Goal: Transaction & Acquisition: Purchase product/service

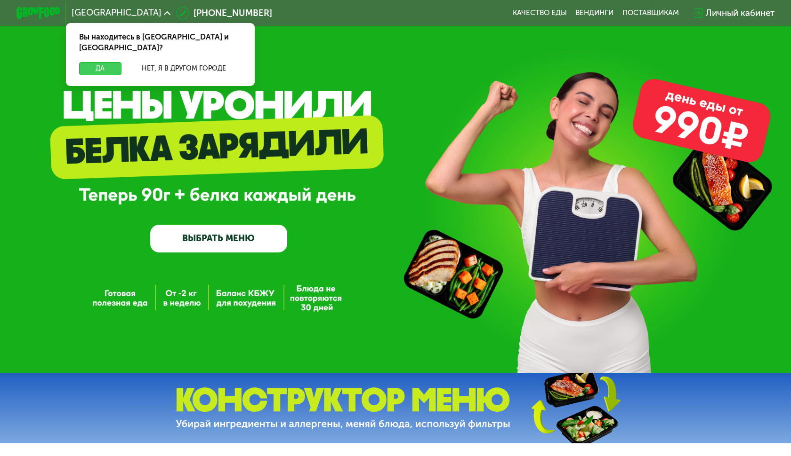
click at [98, 62] on button "Да" at bounding box center [100, 68] width 42 height 13
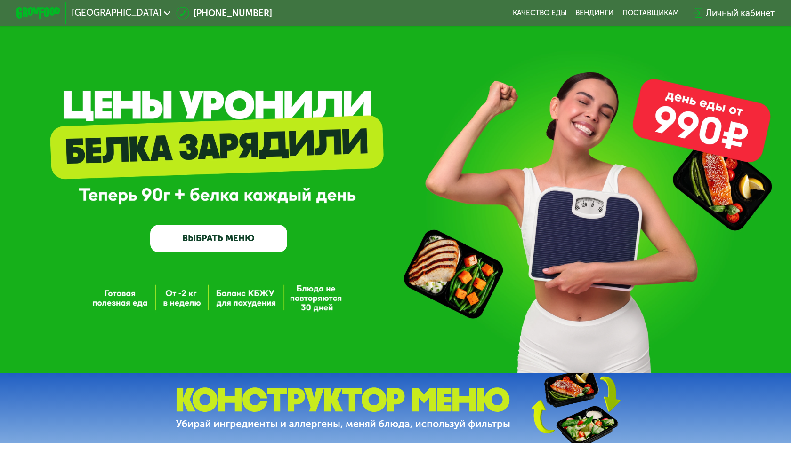
click at [251, 242] on link "ВЫБРАТЬ МЕНЮ" at bounding box center [218, 238] width 137 height 27
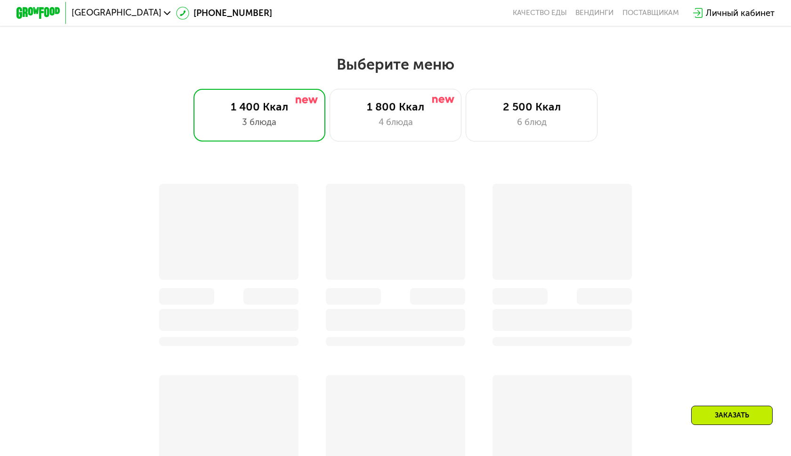
scroll to position [456, 0]
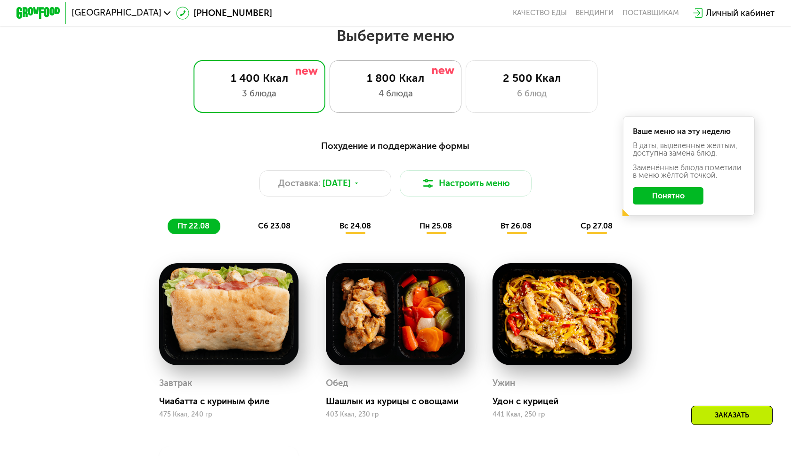
click at [465, 101] on div "1 800 Ккал 4 блюда" at bounding box center [531, 86] width 132 height 53
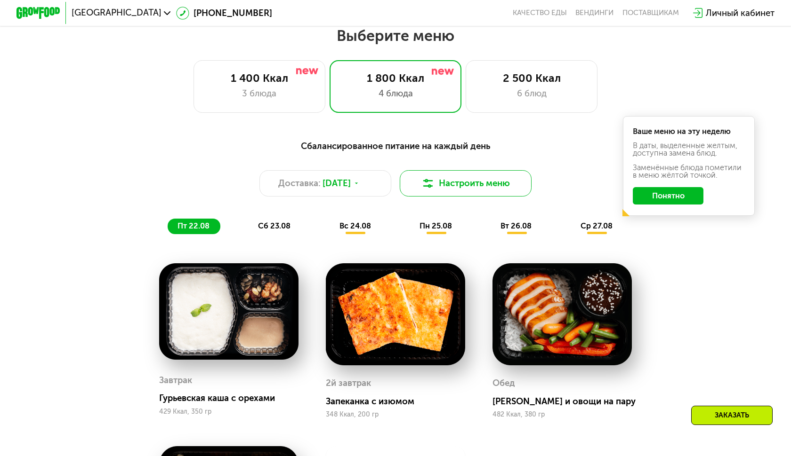
click at [446, 180] on button "Настроить меню" at bounding box center [466, 183] width 132 height 26
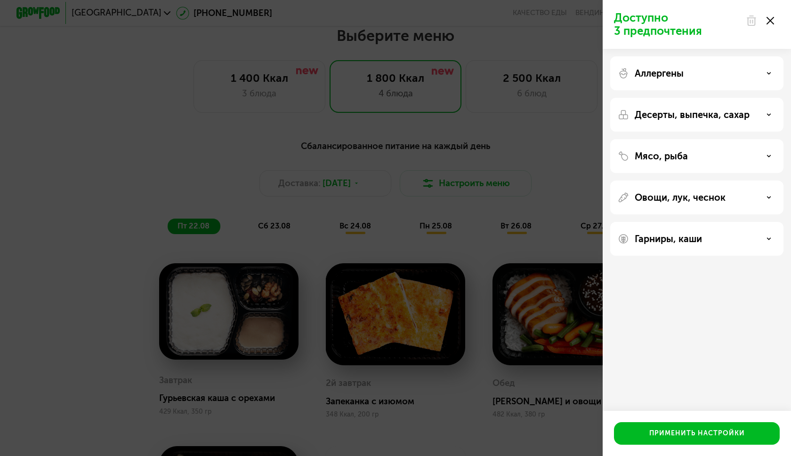
click at [664, 159] on p "Мясо, рыба" at bounding box center [660, 156] width 53 height 11
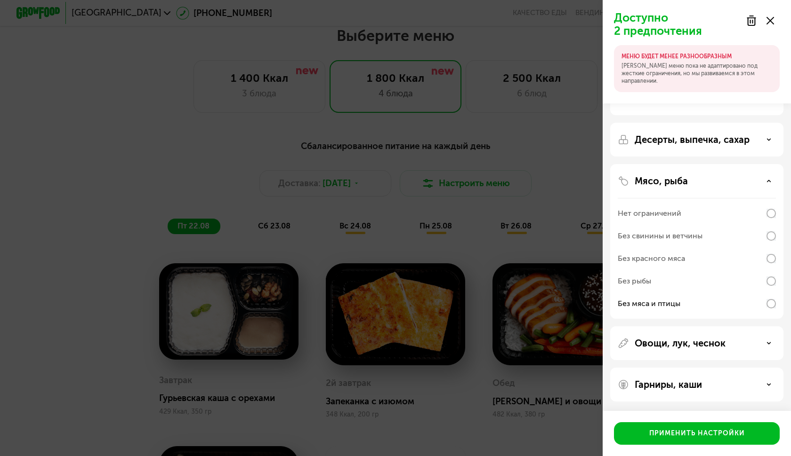
scroll to position [22, 0]
click at [704, 343] on p "Овощи, лук, чеснок" at bounding box center [679, 343] width 91 height 11
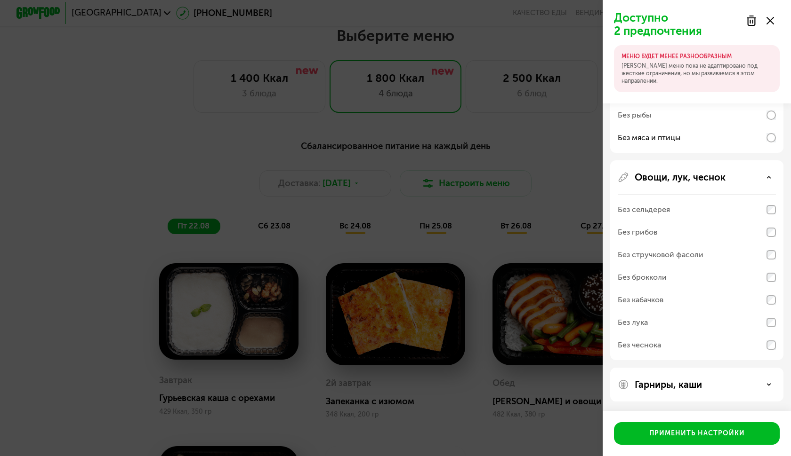
scroll to position [188, 0]
click at [684, 389] on p "Гарниры, каши" at bounding box center [667, 384] width 67 height 11
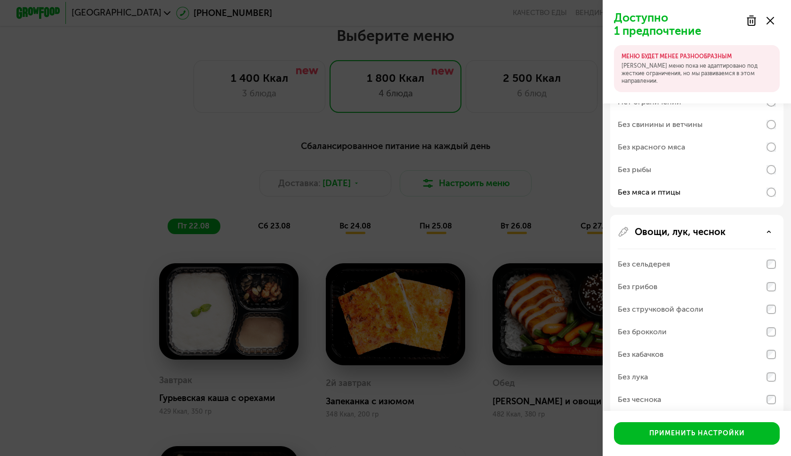
scroll to position [0, 0]
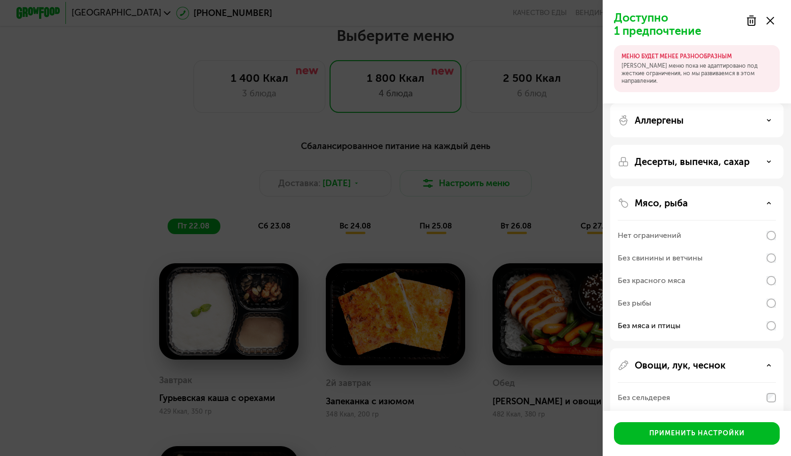
click at [661, 161] on p "Десерты, выпечка, сахар" at bounding box center [691, 161] width 115 height 11
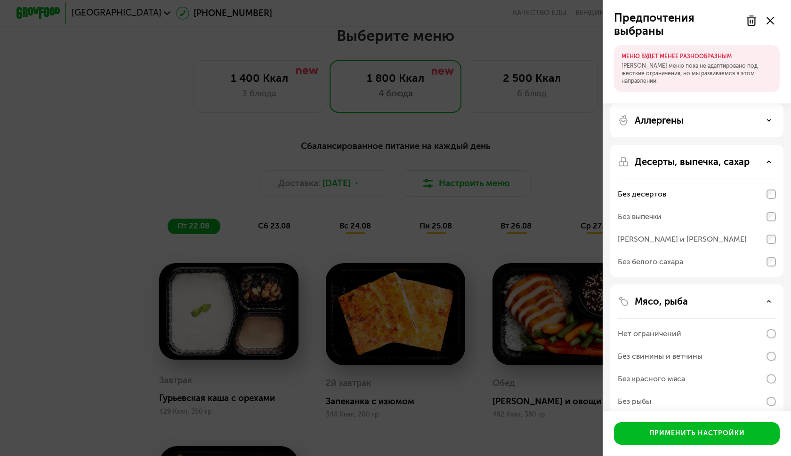
click at [666, 122] on p "Аллергены" at bounding box center [658, 120] width 49 height 11
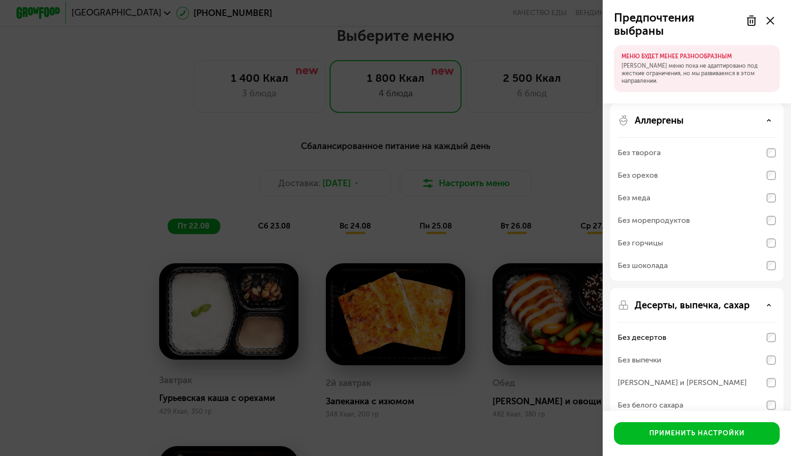
click at [767, 118] on div "Аллергены" at bounding box center [696, 120] width 158 height 11
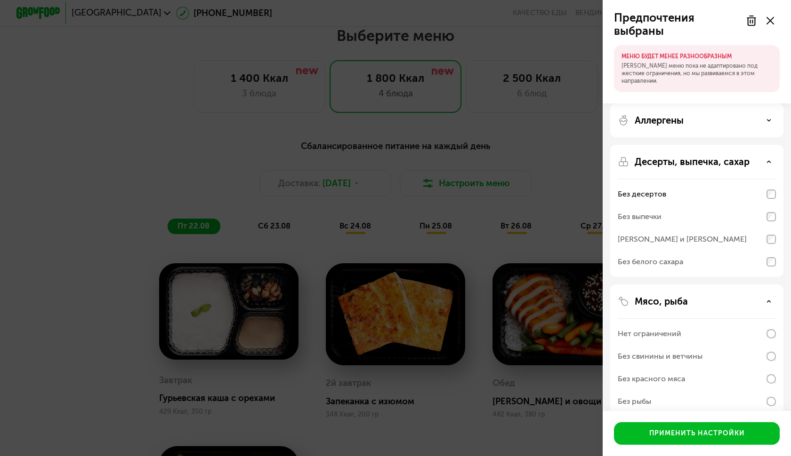
click at [662, 125] on p "Аллергены" at bounding box center [658, 120] width 49 height 11
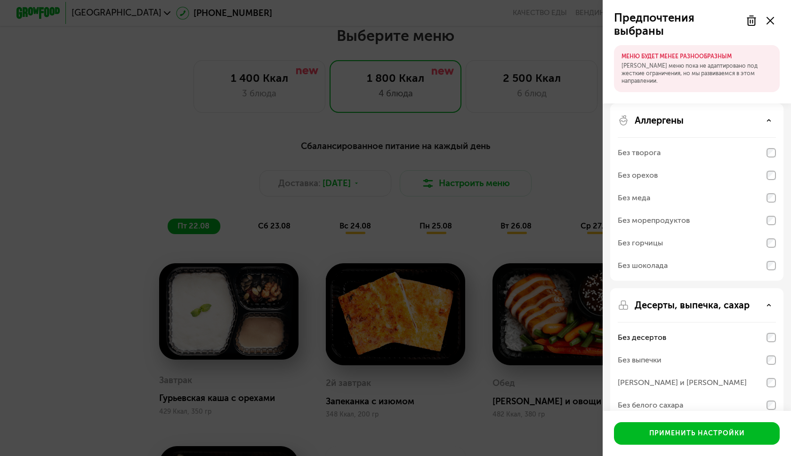
click at [480, 209] on div "Предпочтения выбраны МЕНЮ БУДЕТ МЕНЕЕ РАЗНООБРАЗНЫМ Наше меню пока не адаптиров…" at bounding box center [395, 228] width 791 height 456
